Goal: Task Accomplishment & Management: Manage account settings

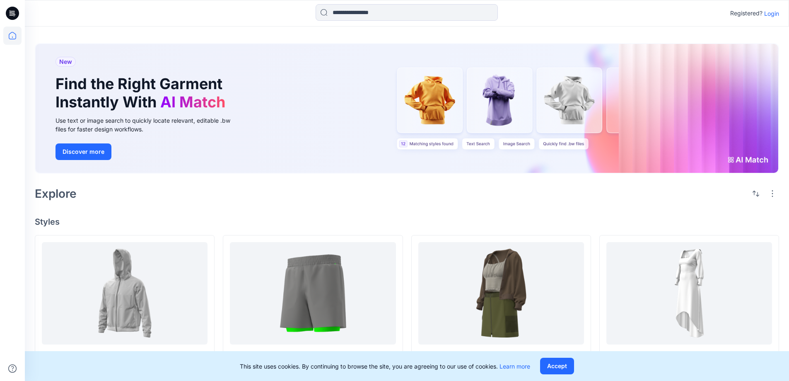
click at [771, 12] on p "Login" at bounding box center [771, 13] width 15 height 9
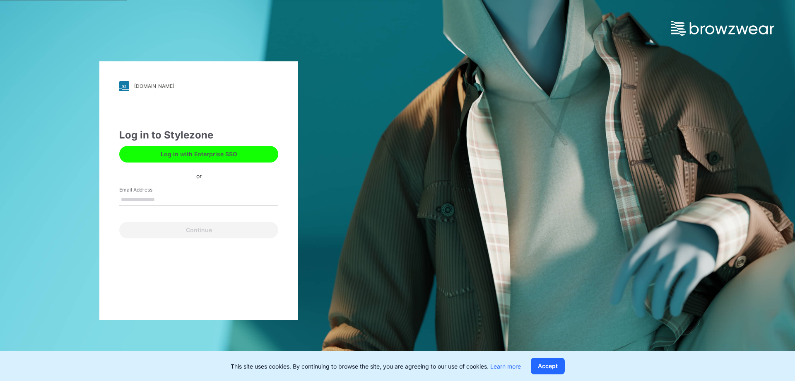
type input "**********"
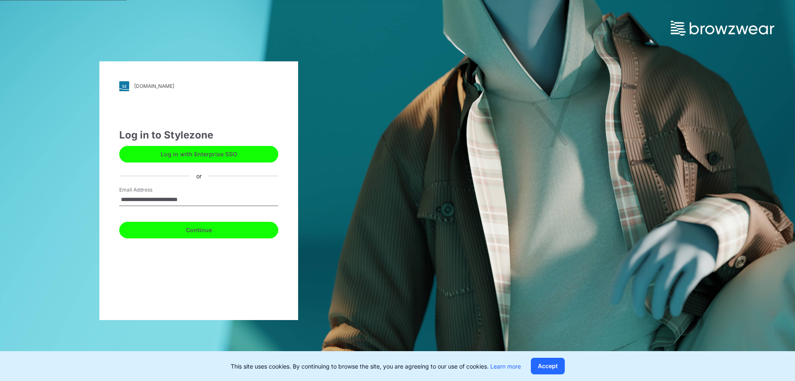
click at [225, 234] on button "Continue" at bounding box center [198, 230] width 159 height 17
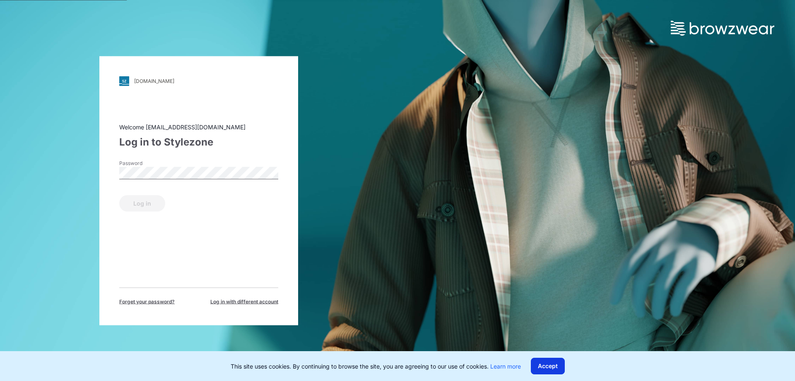
click at [554, 367] on button "Accept" at bounding box center [548, 365] width 34 height 17
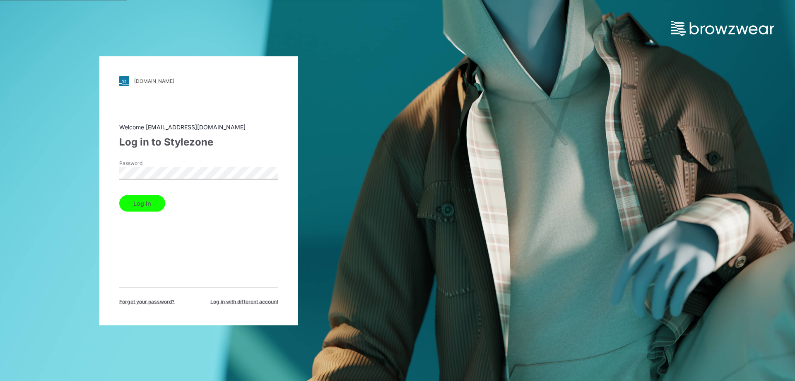
click at [143, 204] on button "Log in" at bounding box center [142, 203] width 46 height 17
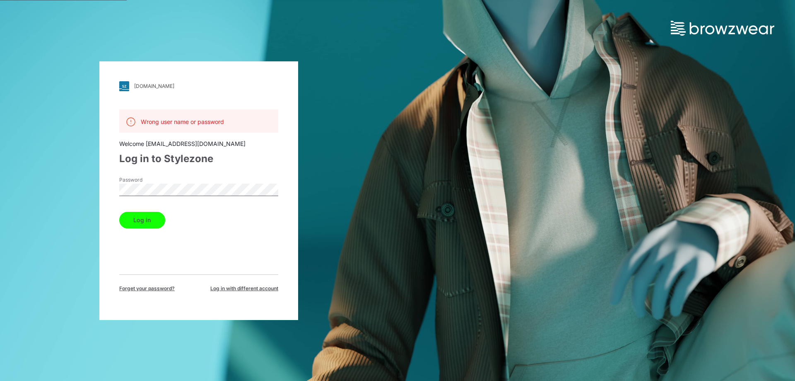
click at [145, 222] on button "Log in" at bounding box center [142, 220] width 46 height 17
click at [99, 201] on div "bwuclassroom.stylezone.com Loading... Wrong user name or password Welcome luuth…" at bounding box center [198, 190] width 199 height 258
click at [148, 220] on button "Log in" at bounding box center [142, 220] width 46 height 17
click at [91, 190] on div "bwuclassroom.stylezone.com Loading... Wrong user name or password Welcome luuth…" at bounding box center [199, 190] width 398 height 381
click at [107, 198] on div "bwuclassroom.stylezone.com Loading... Wrong user name or password Welcome luuth…" at bounding box center [198, 190] width 199 height 258
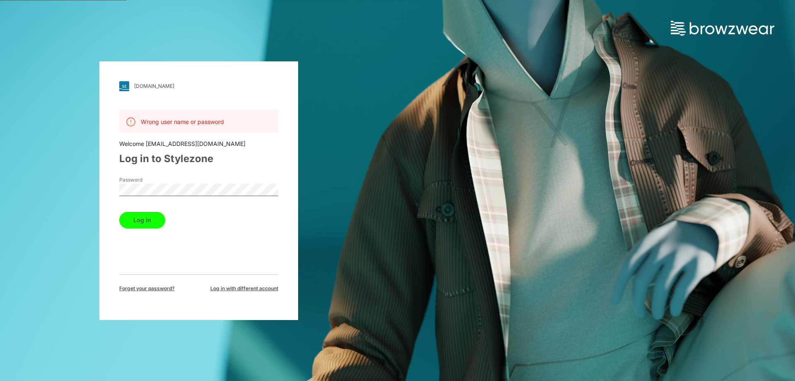
click at [148, 219] on button "Log in" at bounding box center [142, 220] width 46 height 17
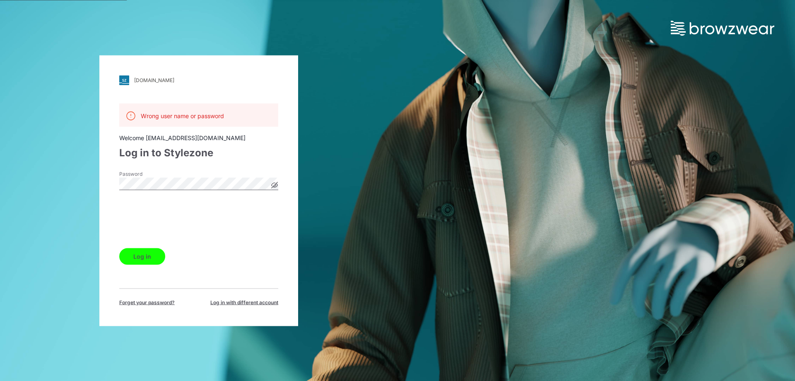
click at [144, 259] on button "Log in" at bounding box center [142, 256] width 46 height 17
click at [275, 186] on icon at bounding box center [275, 185] width 2 height 2
click at [275, 185] on icon at bounding box center [274, 184] width 2 height 2
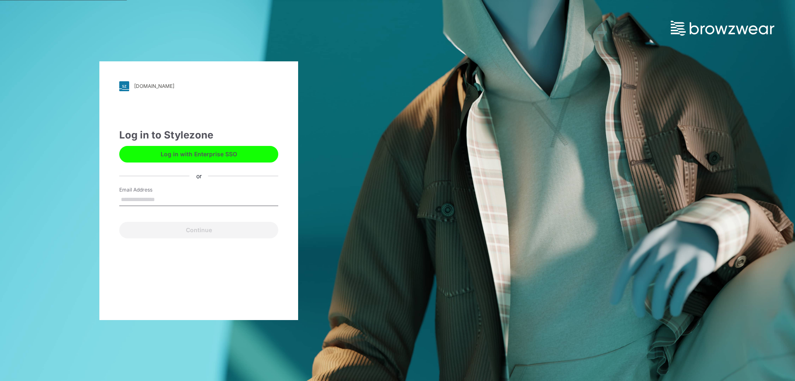
type input "**********"
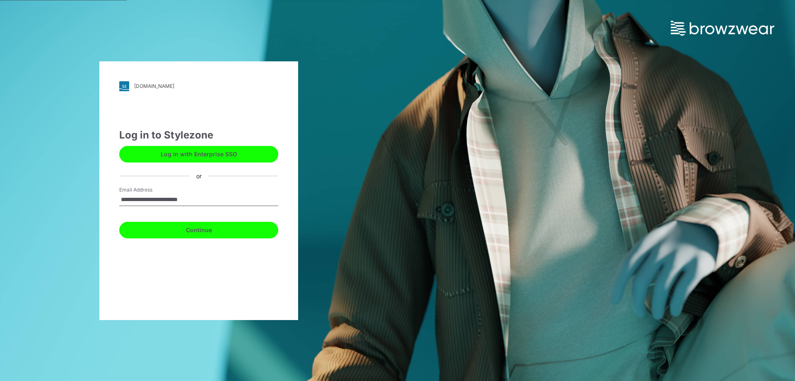
click at [222, 231] on button "Continue" at bounding box center [198, 230] width 159 height 17
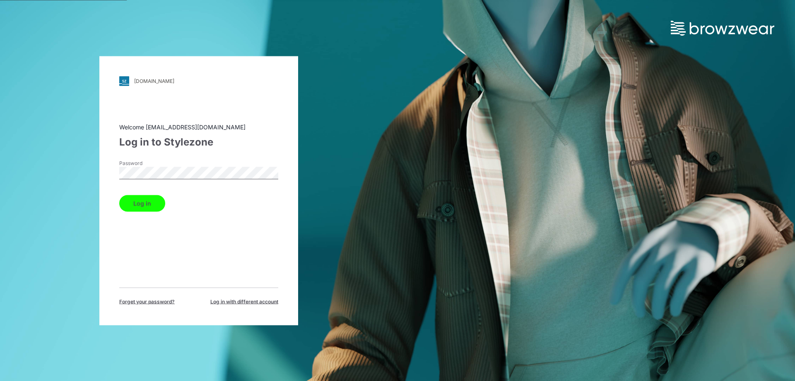
click at [145, 207] on button "Log in" at bounding box center [142, 203] width 46 height 17
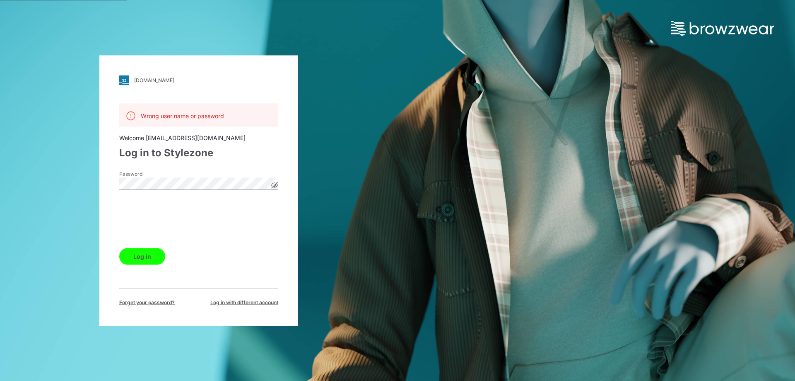
click at [149, 256] on button "Log in" at bounding box center [142, 256] width 46 height 17
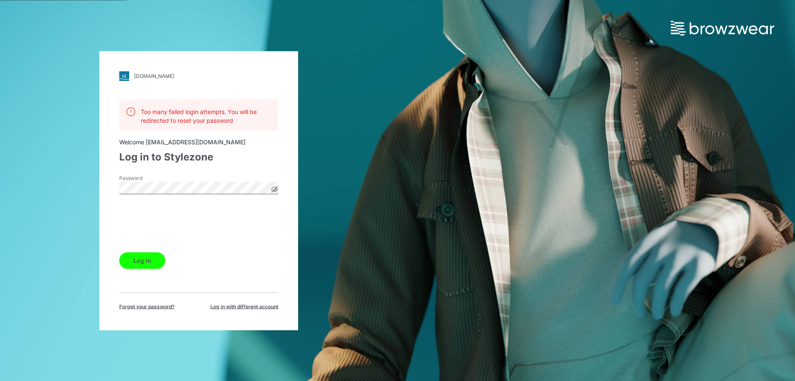
click at [139, 265] on button "Log in" at bounding box center [142, 260] width 46 height 17
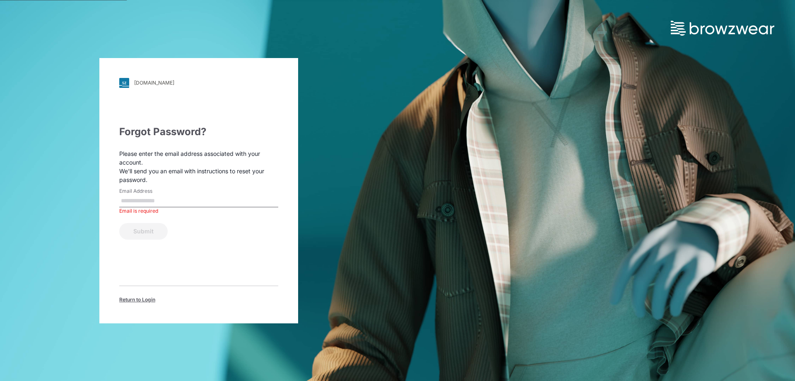
click at [148, 204] on input "Email Address" at bounding box center [198, 201] width 159 height 12
type input "**********"
click at [156, 233] on button "Submit" at bounding box center [143, 231] width 48 height 17
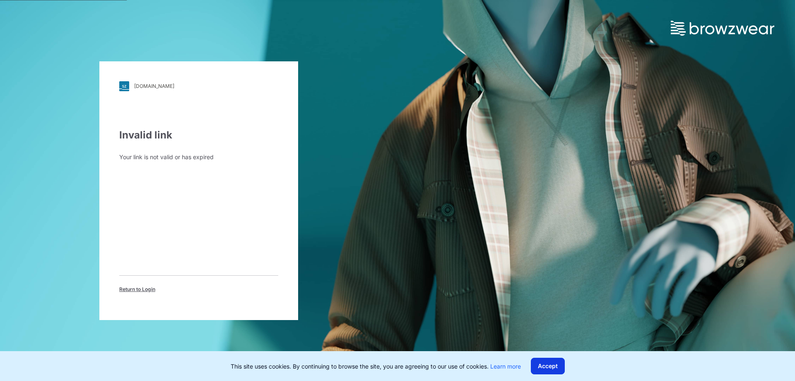
click at [554, 367] on button "Accept" at bounding box center [548, 365] width 34 height 17
